Goal: Information Seeking & Learning: Learn about a topic

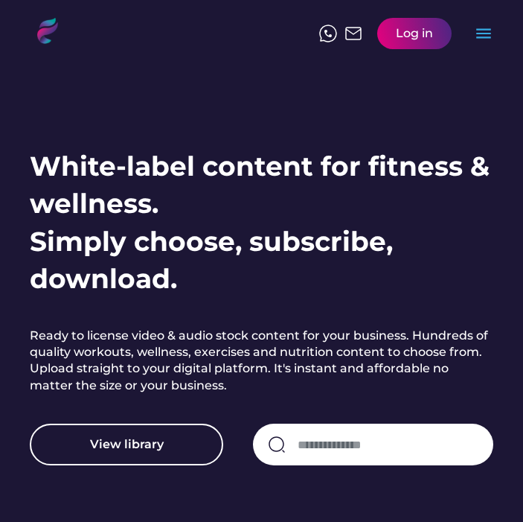
click at [483, 47] on div "Log in menu" at bounding box center [406, 33] width 174 height 46
click at [479, 31] on text "menu" at bounding box center [483, 33] width 19 height 19
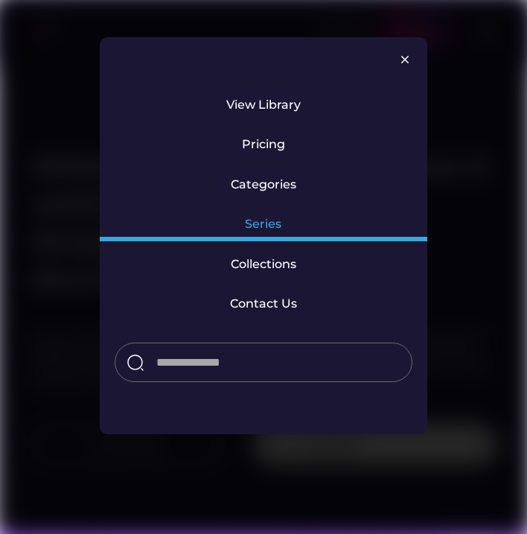
click at [254, 226] on div "Series" at bounding box center [263, 224] width 37 height 16
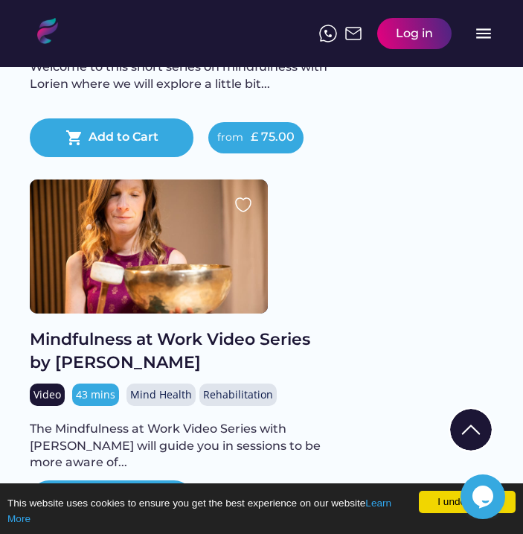
click at [158, 356] on div "Mindfulness at Work Video Series by [PERSON_NAME]" at bounding box center [179, 351] width 298 height 46
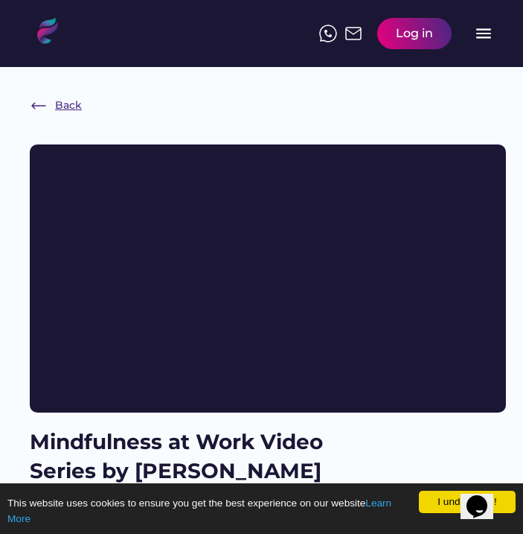
click at [50, 107] on div "Back" at bounding box center [56, 106] width 52 height 18
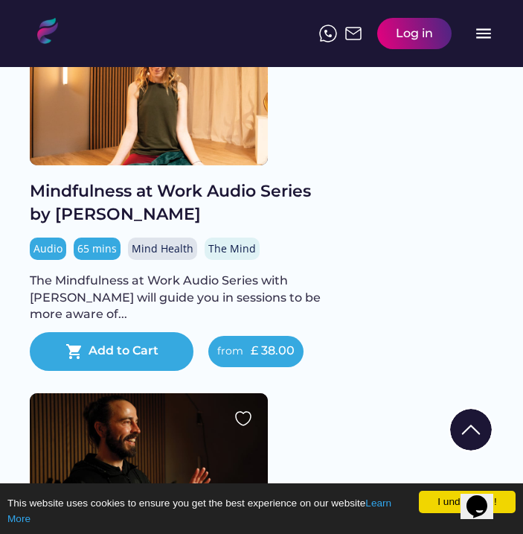
scroll to position [2083, 0]
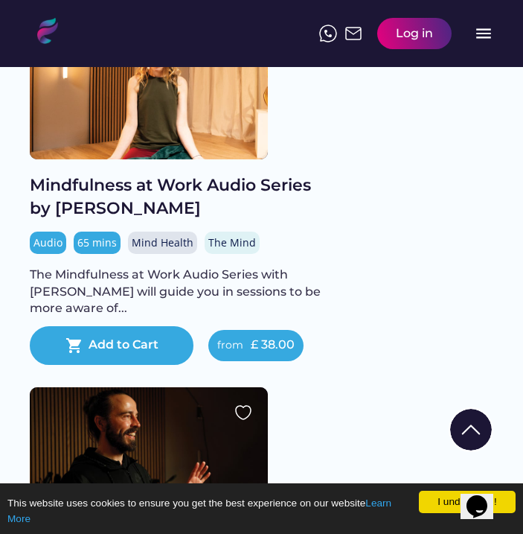
click at [228, 201] on div "Mindfulness at Work Audio Series by [PERSON_NAME]" at bounding box center [179, 197] width 298 height 46
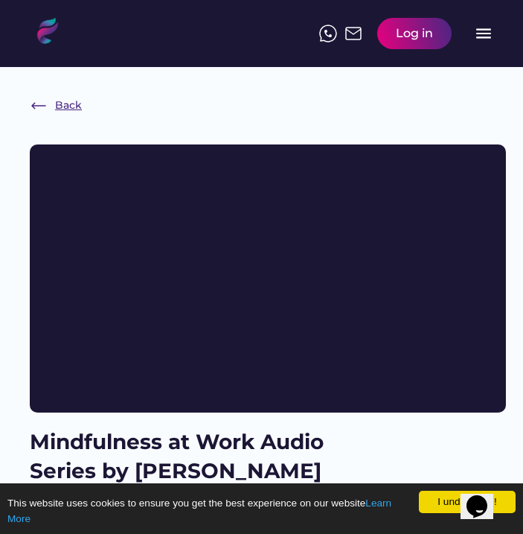
click at [64, 106] on div "Back" at bounding box center [68, 105] width 27 height 15
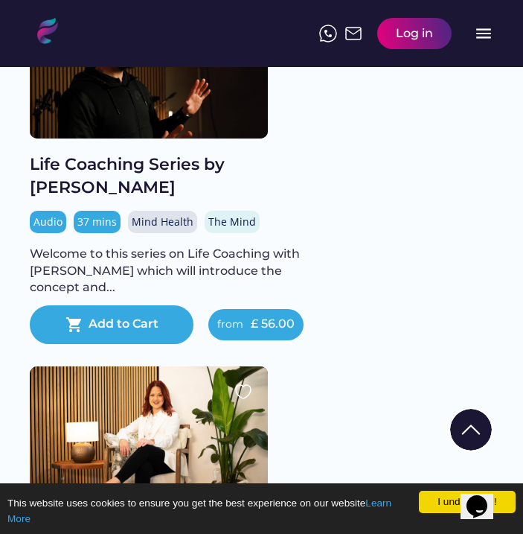
scroll to position [2476, 0]
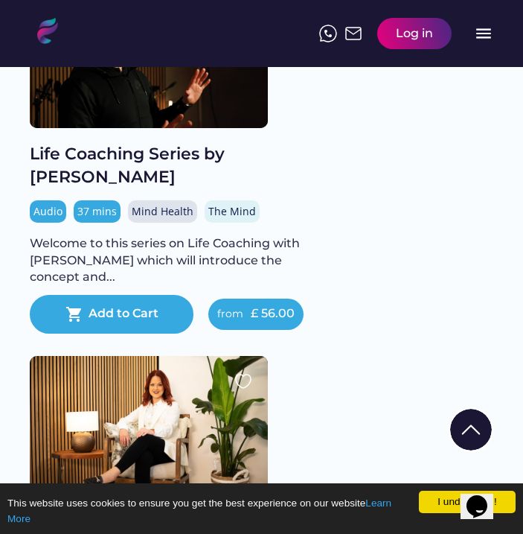
click at [200, 173] on div "Life Coaching Series by [PERSON_NAME]" at bounding box center [179, 166] width 298 height 46
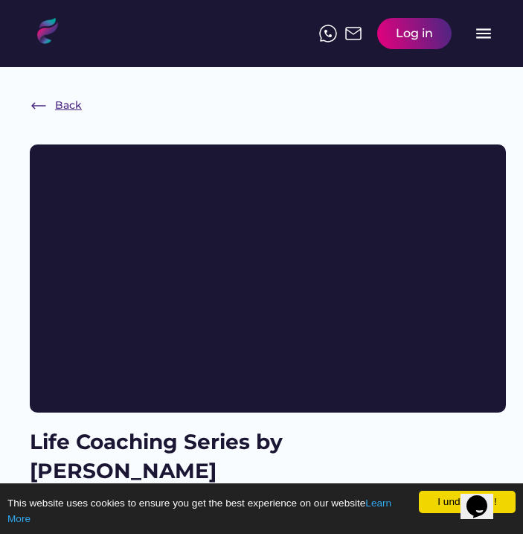
click at [73, 104] on div "Back" at bounding box center [68, 105] width 27 height 15
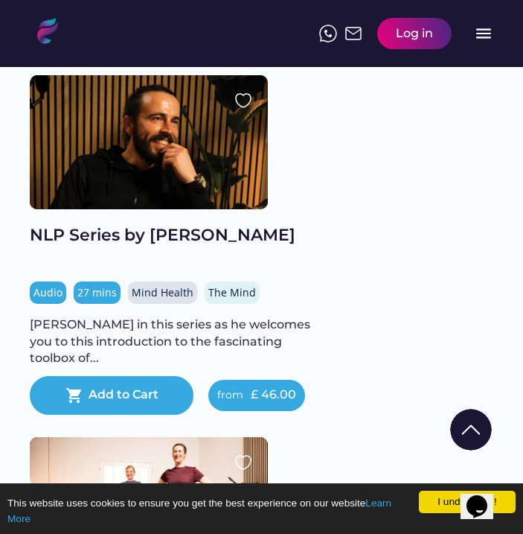
scroll to position [3496, 0]
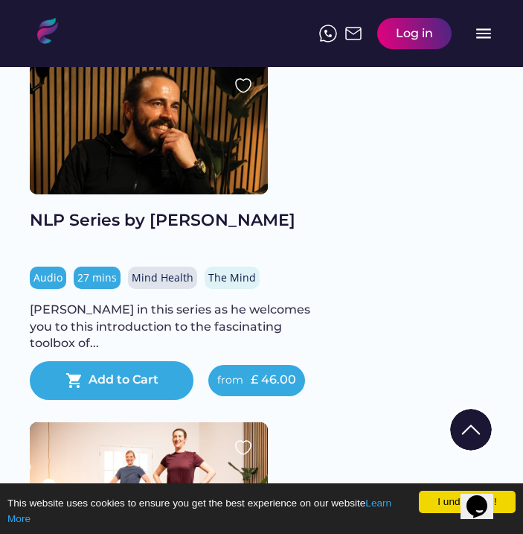
click at [116, 232] on div "NLP Series by [PERSON_NAME]" at bounding box center [179, 220] width 298 height 23
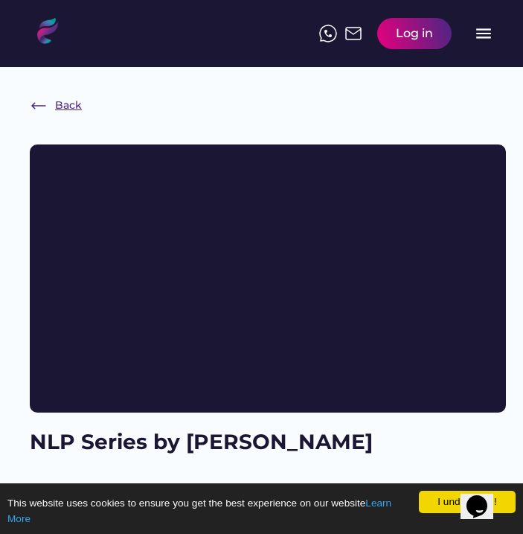
click at [70, 100] on div "Back" at bounding box center [68, 105] width 27 height 15
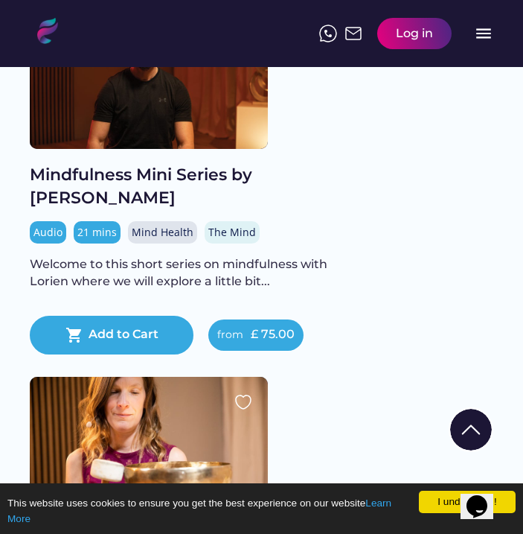
scroll to position [4985, 0]
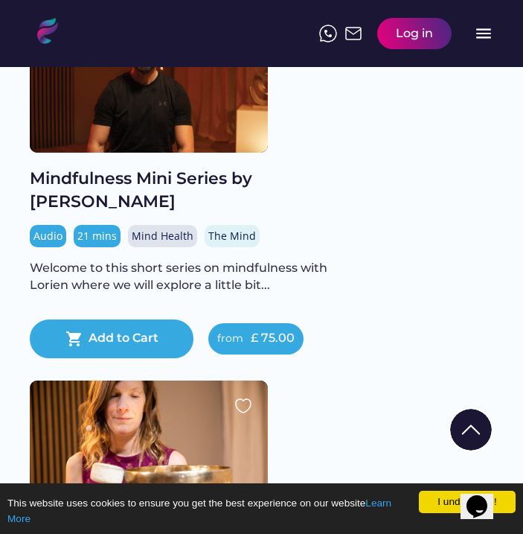
click at [140, 187] on div "Mindfulness Mini Series by [PERSON_NAME]" at bounding box center [179, 191] width 298 height 46
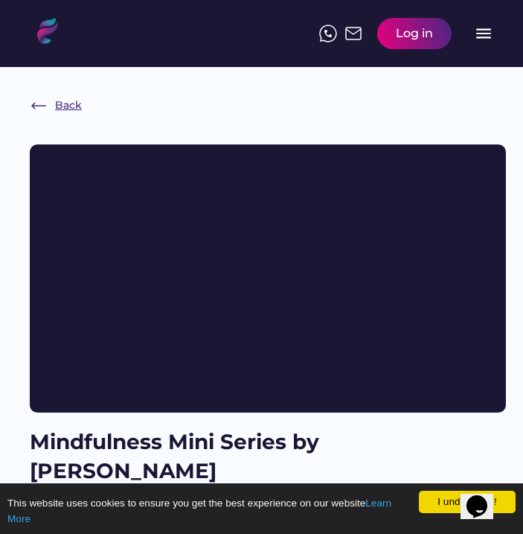
click at [65, 110] on div "Back" at bounding box center [68, 105] width 27 height 15
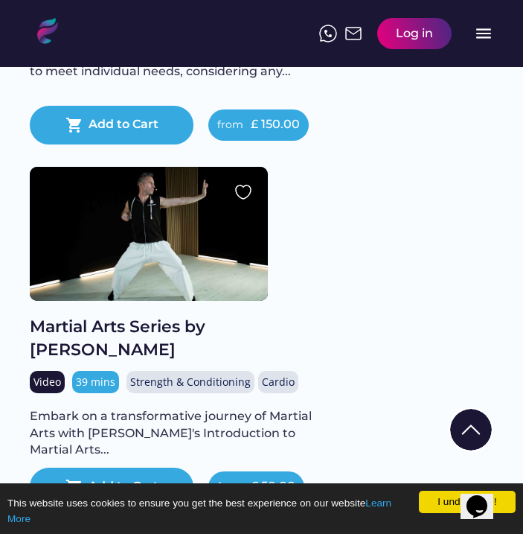
scroll to position [5924, 0]
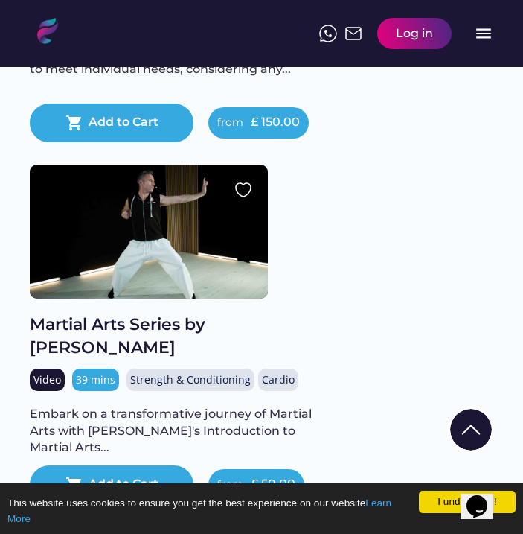
click at [133, 342] on div "Martial Arts Series by [PERSON_NAME]" at bounding box center [179, 336] width 298 height 46
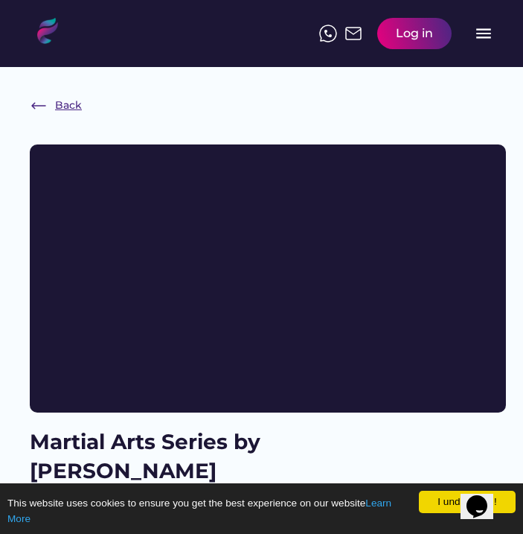
click at [66, 103] on div "Back" at bounding box center [68, 105] width 27 height 15
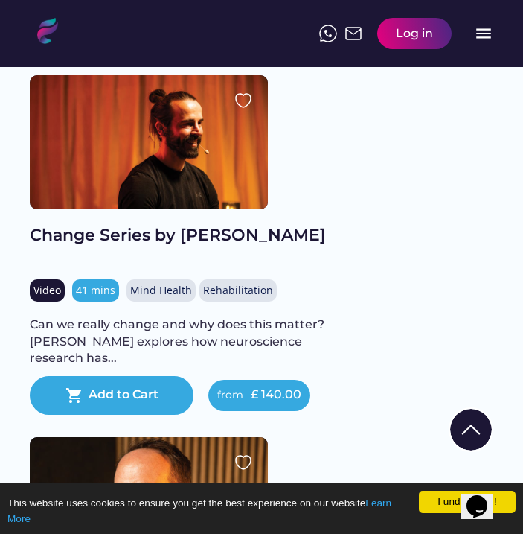
scroll to position [4202, 0]
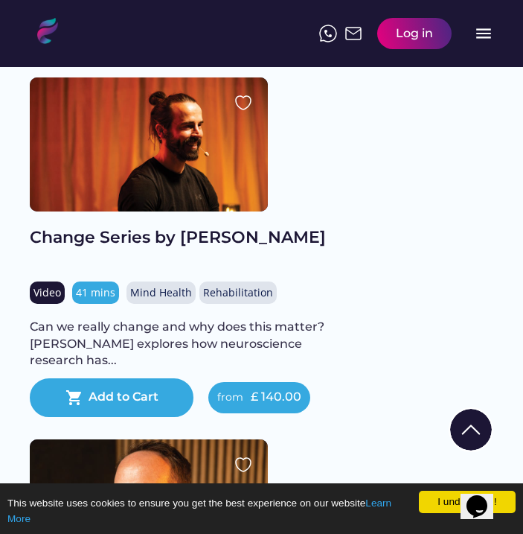
click at [146, 249] on div "Change Series by [PERSON_NAME]" at bounding box center [179, 237] width 298 height 23
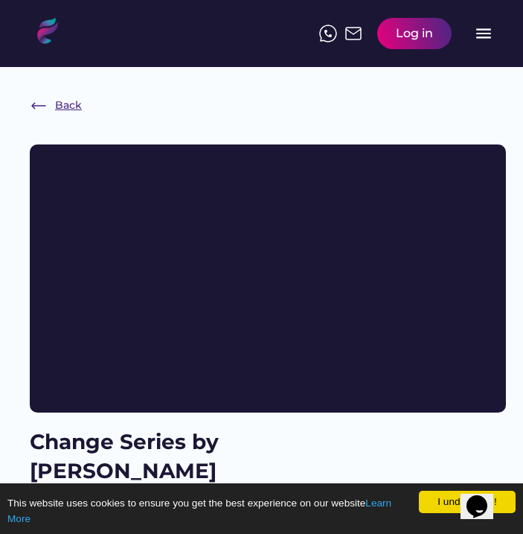
click at [72, 104] on div "Back" at bounding box center [68, 105] width 27 height 15
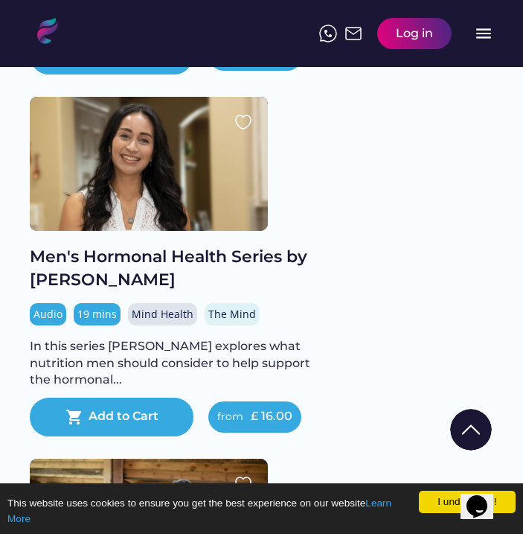
scroll to position [853, 0]
